Goal: Find contact information

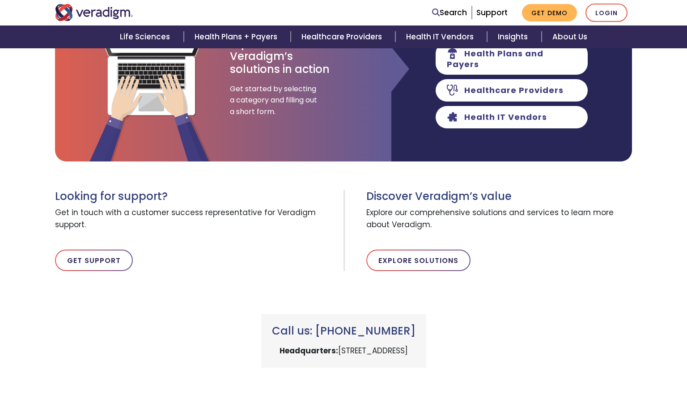
scroll to position [358, 0]
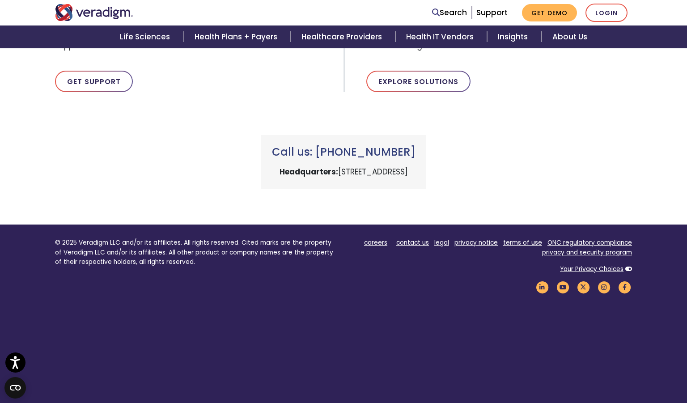
drag, startPoint x: 413, startPoint y: 149, endPoint x: 334, endPoint y: 153, distance: 79.3
click at [334, 153] on h3 "Call us: +1 (800) 877-5678" at bounding box center [344, 152] width 144 height 13
copy h3 "800) 877-5678"
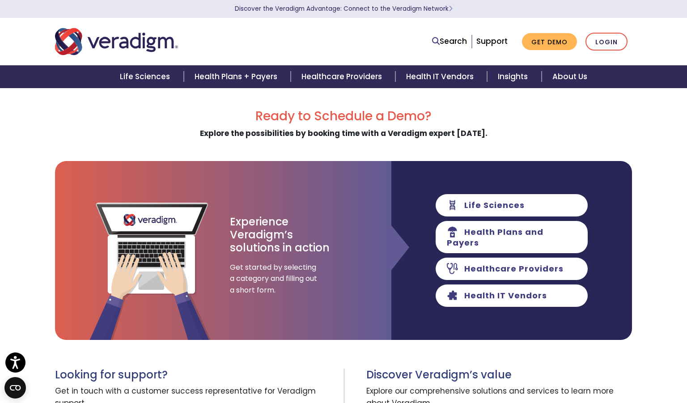
scroll to position [0, 0]
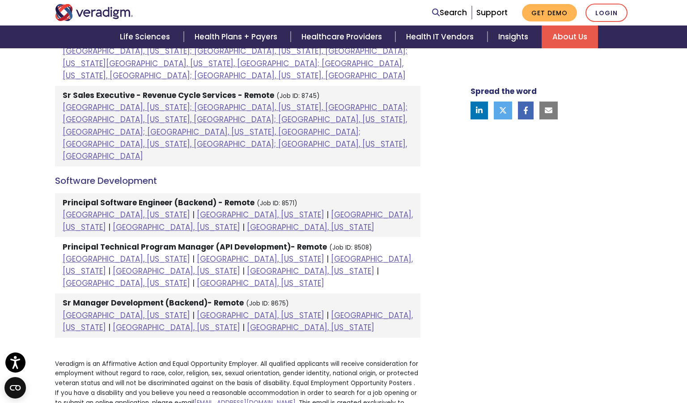
scroll to position [1074, 0]
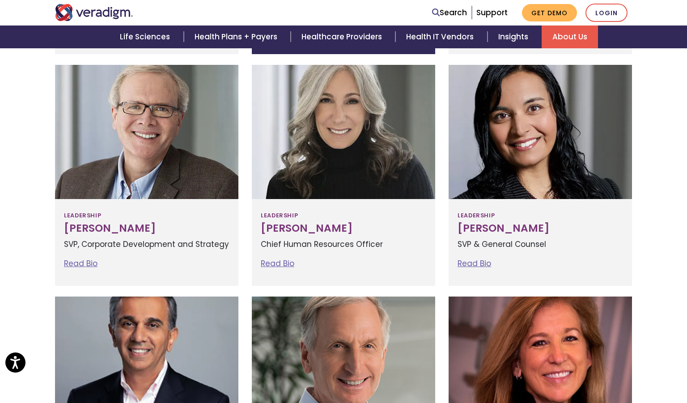
scroll to position [537, 0]
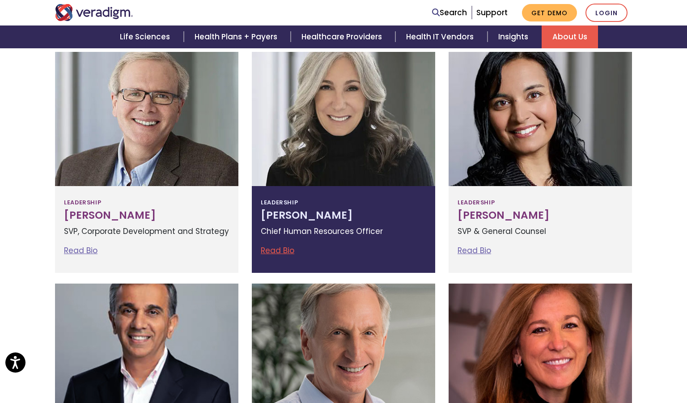
click at [298, 217] on h3 "Lisa Hammond" at bounding box center [344, 215] width 166 height 13
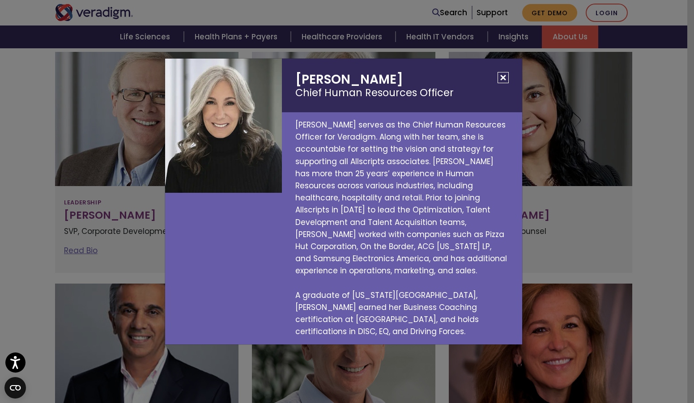
click at [507, 83] on button "Close" at bounding box center [503, 77] width 11 height 11
